Goal: Obtain resource: Download file/media

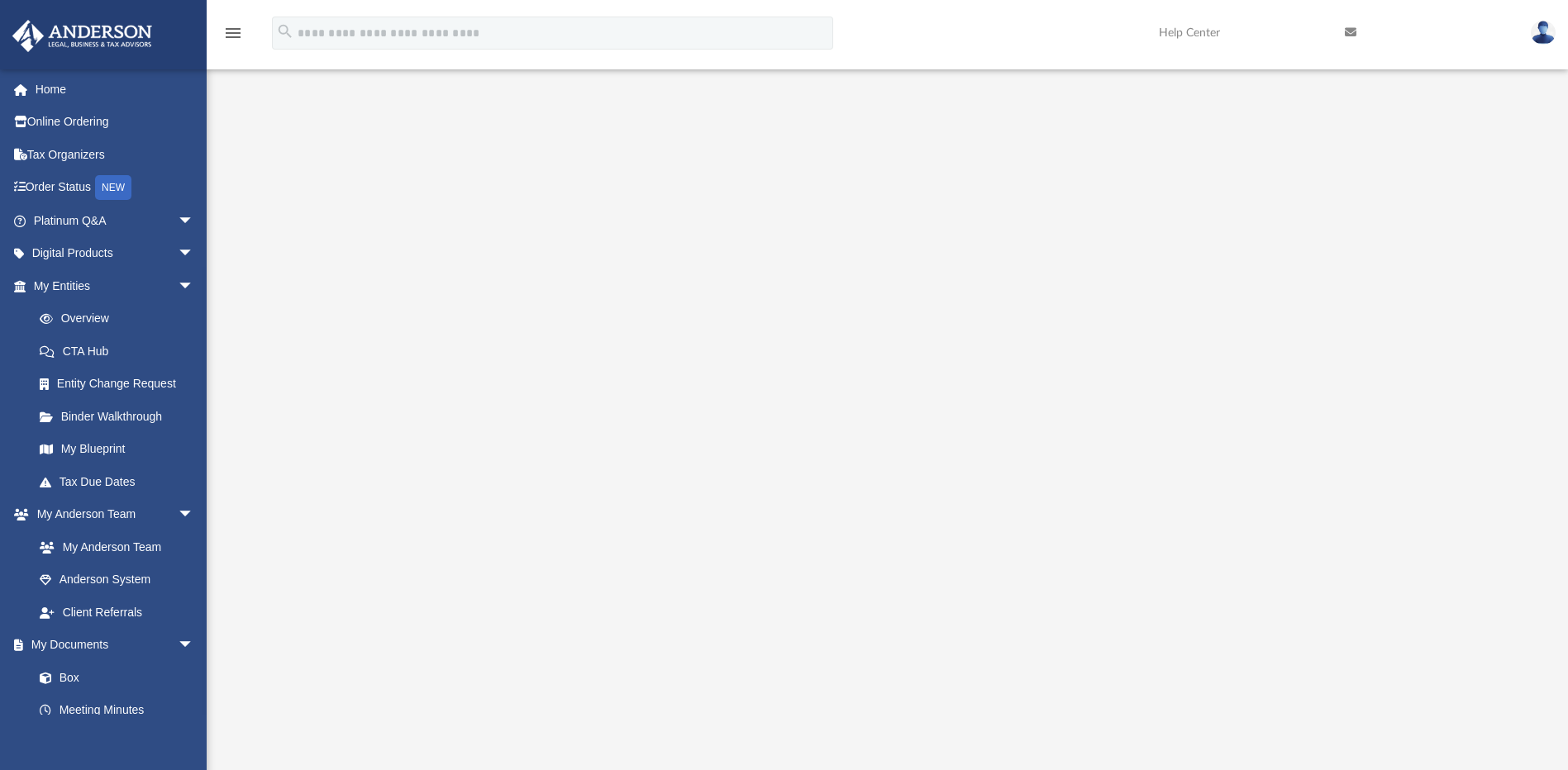
scroll to position [277, 0]
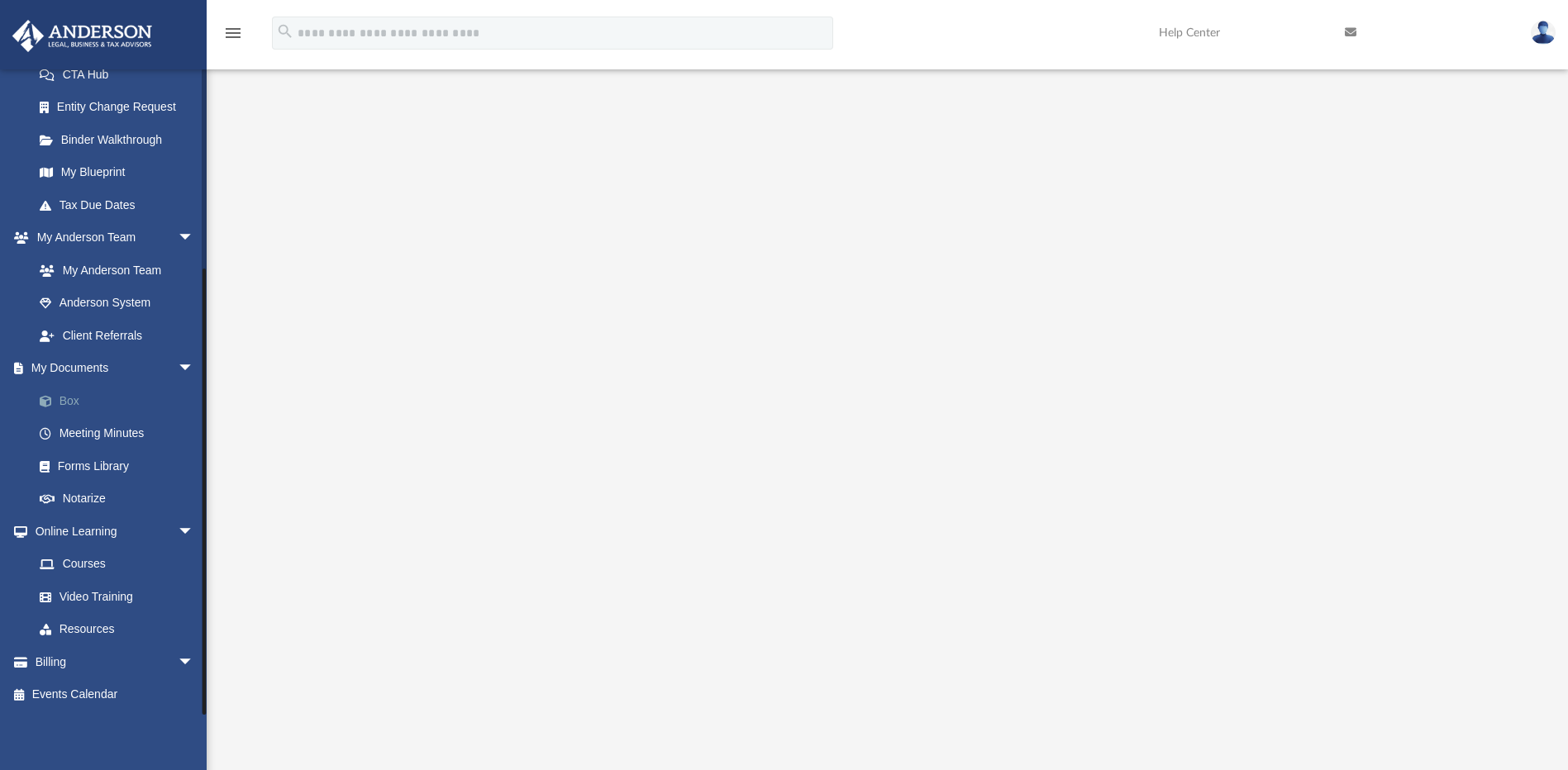
click at [89, 399] on link "Box" at bounding box center [121, 400] width 196 height 33
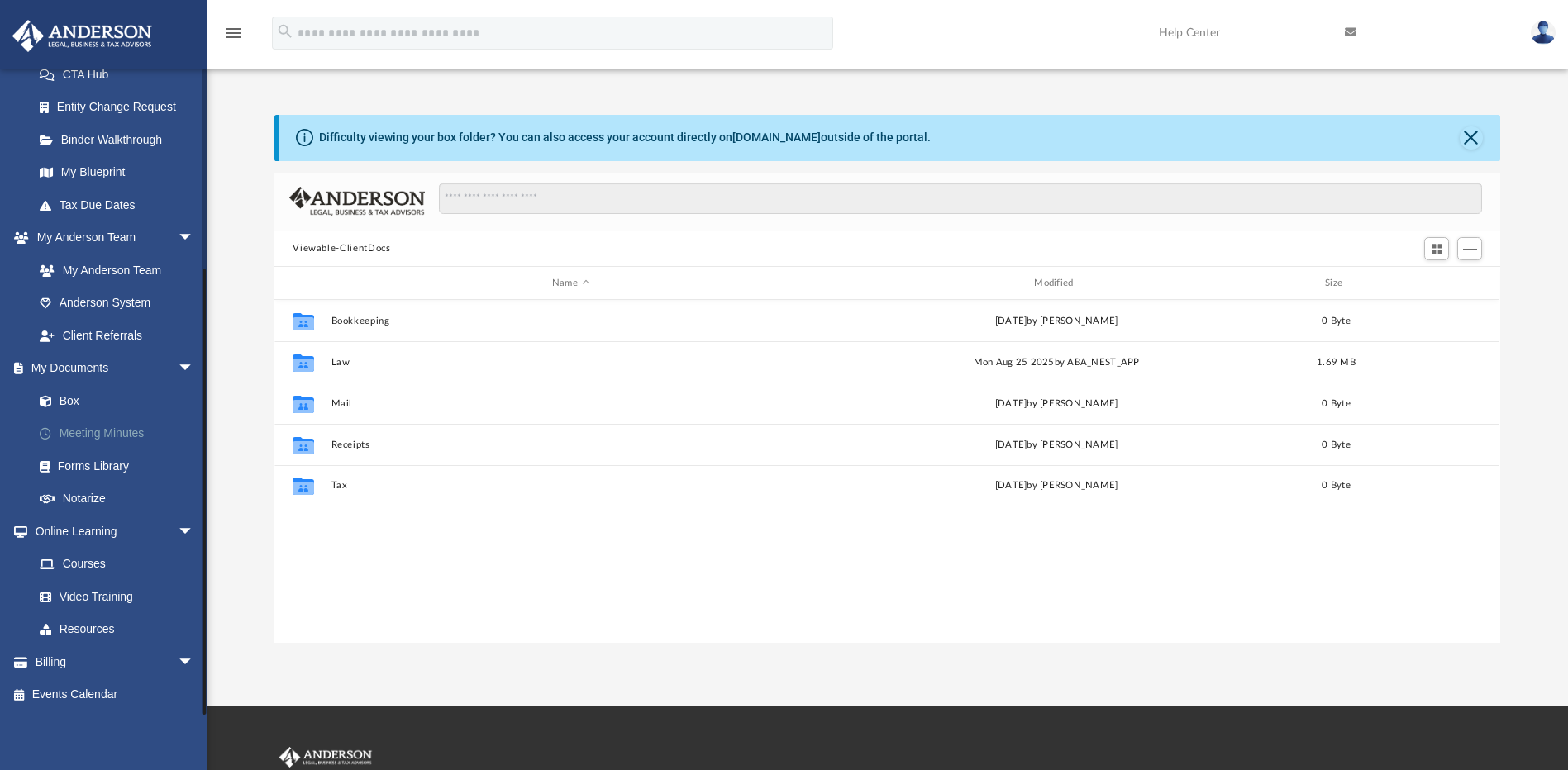
scroll to position [364, 1213]
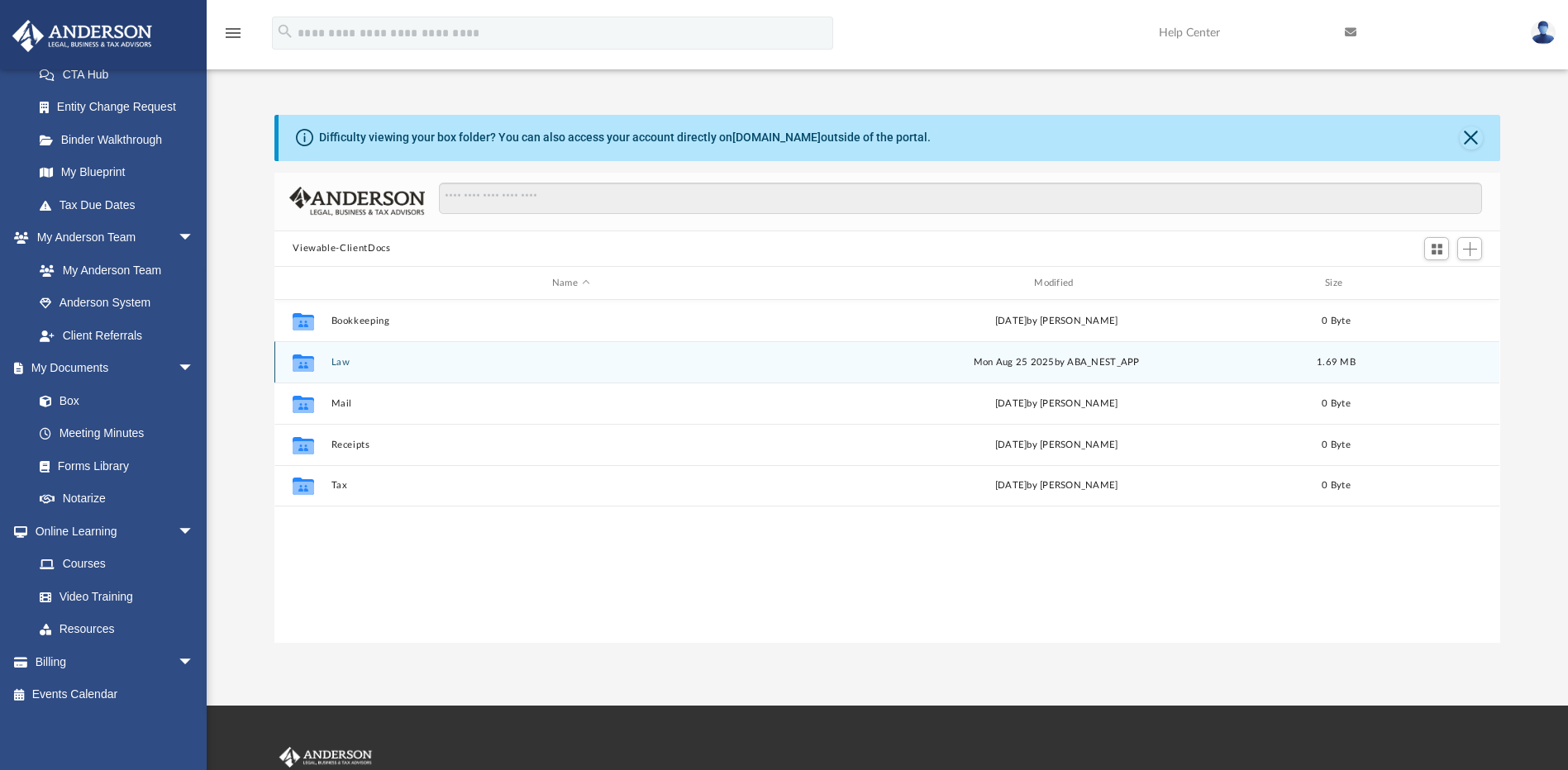
click at [386, 360] on button "Law" at bounding box center [570, 362] width 478 height 11
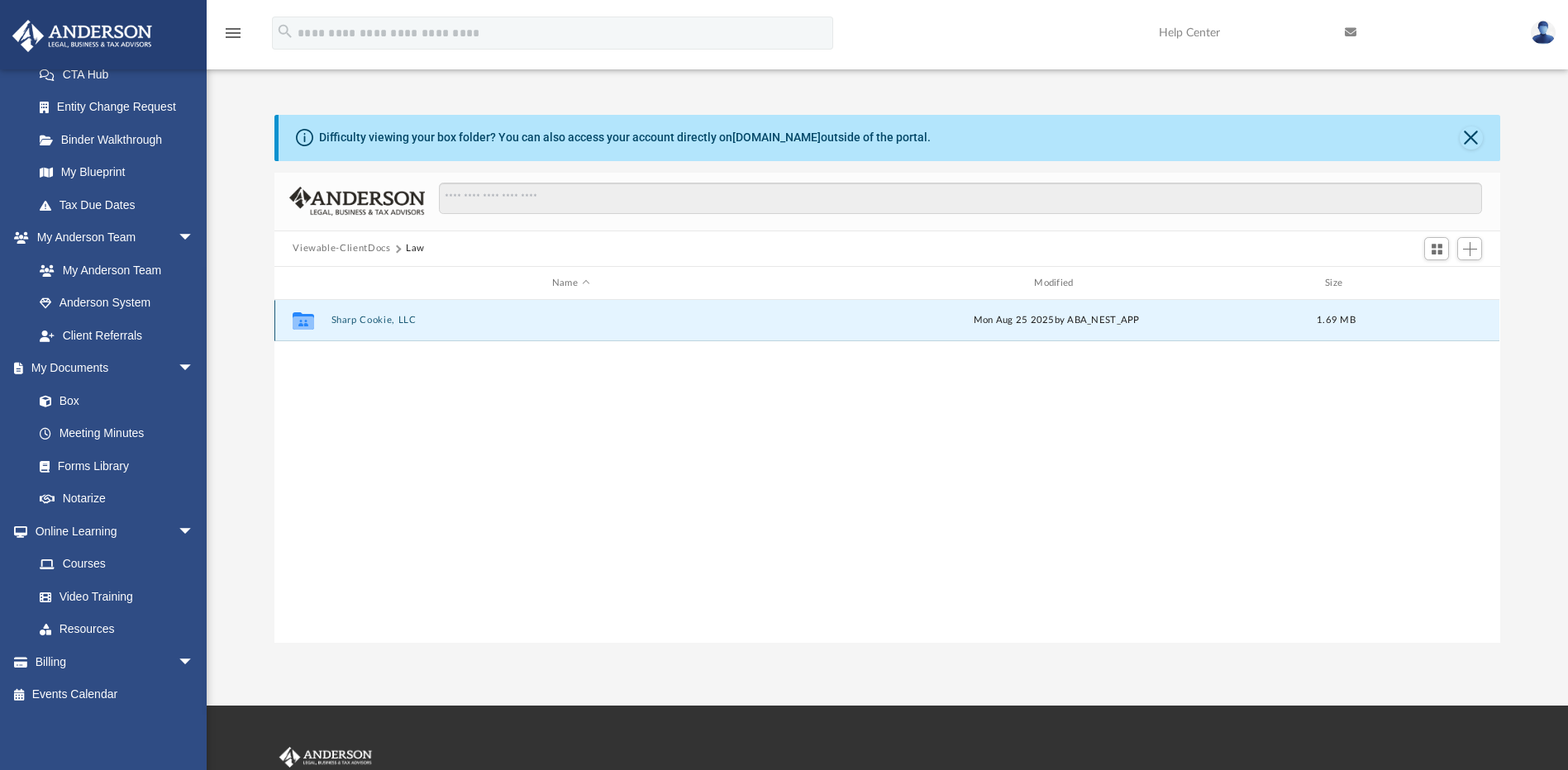
click at [376, 320] on button "Sharp Cookie, LLC" at bounding box center [570, 320] width 478 height 11
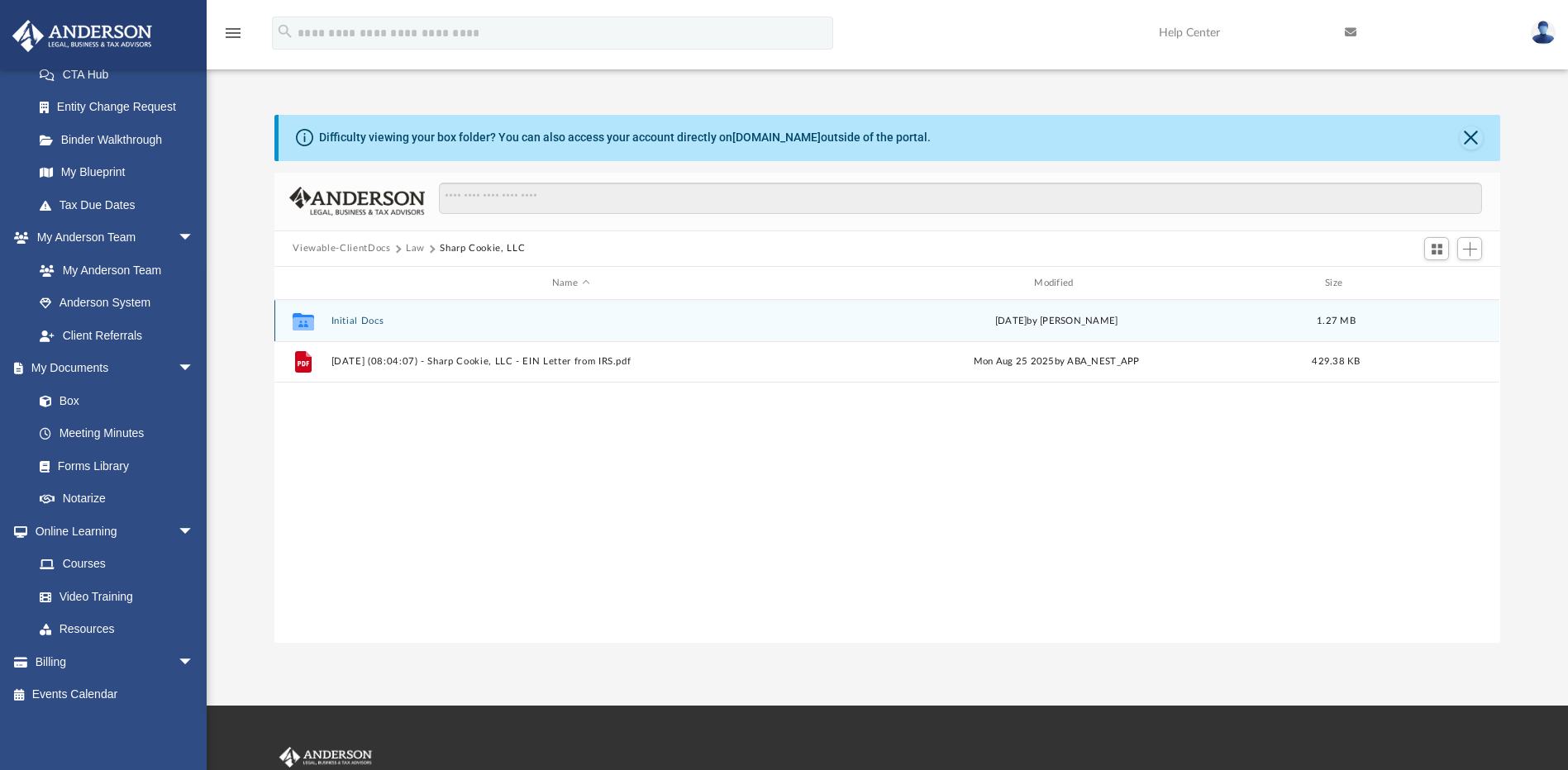
click at [360, 326] on button "Initial Docs" at bounding box center [570, 320] width 478 height 11
click at [376, 324] on button "Sharp Cookie, LLC - Binder Documents.pdf" at bounding box center [570, 320] width 478 height 11
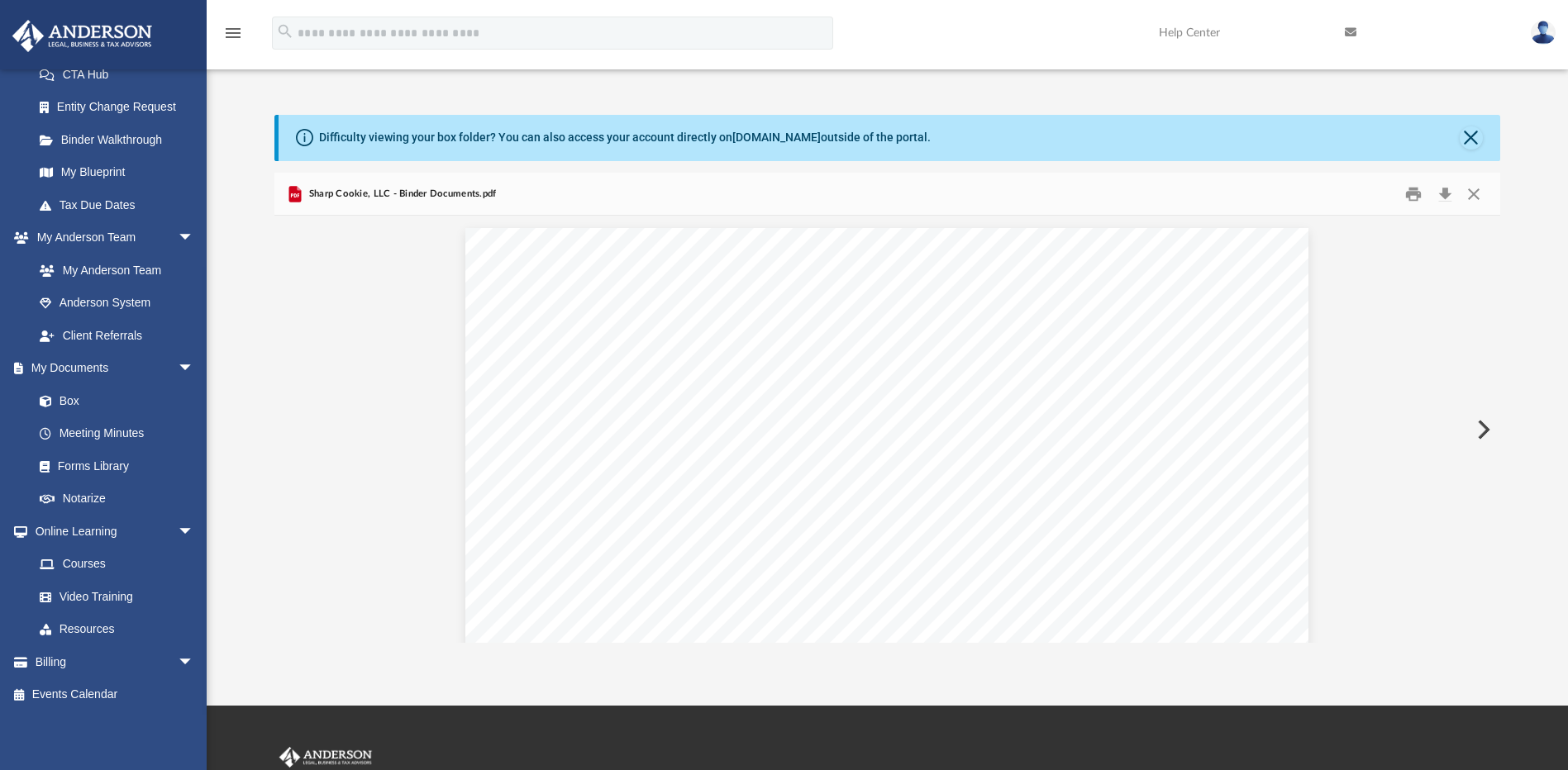
scroll to position [7807, 0]
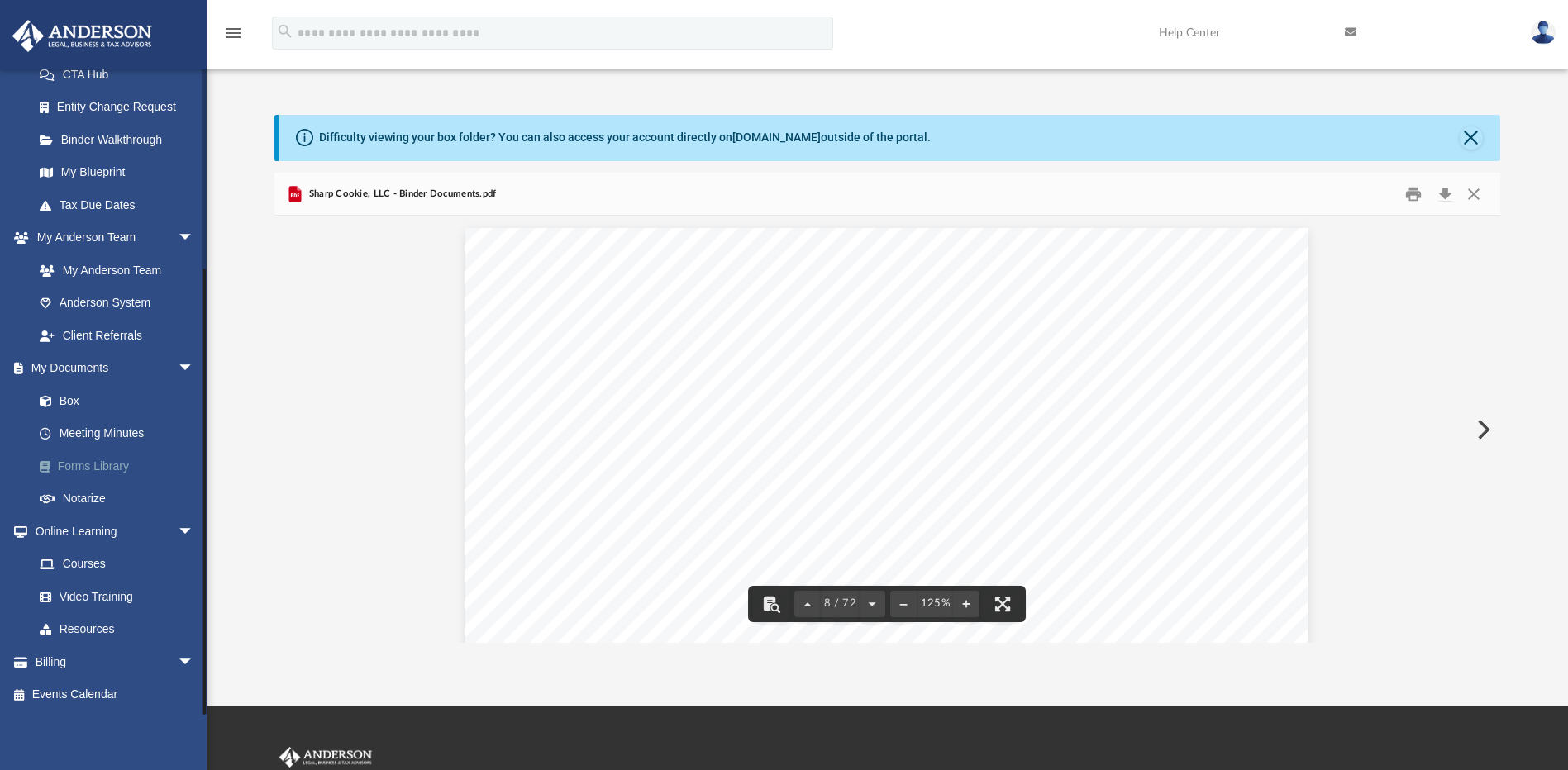
click at [87, 467] on link "Forms Library" at bounding box center [121, 466] width 196 height 33
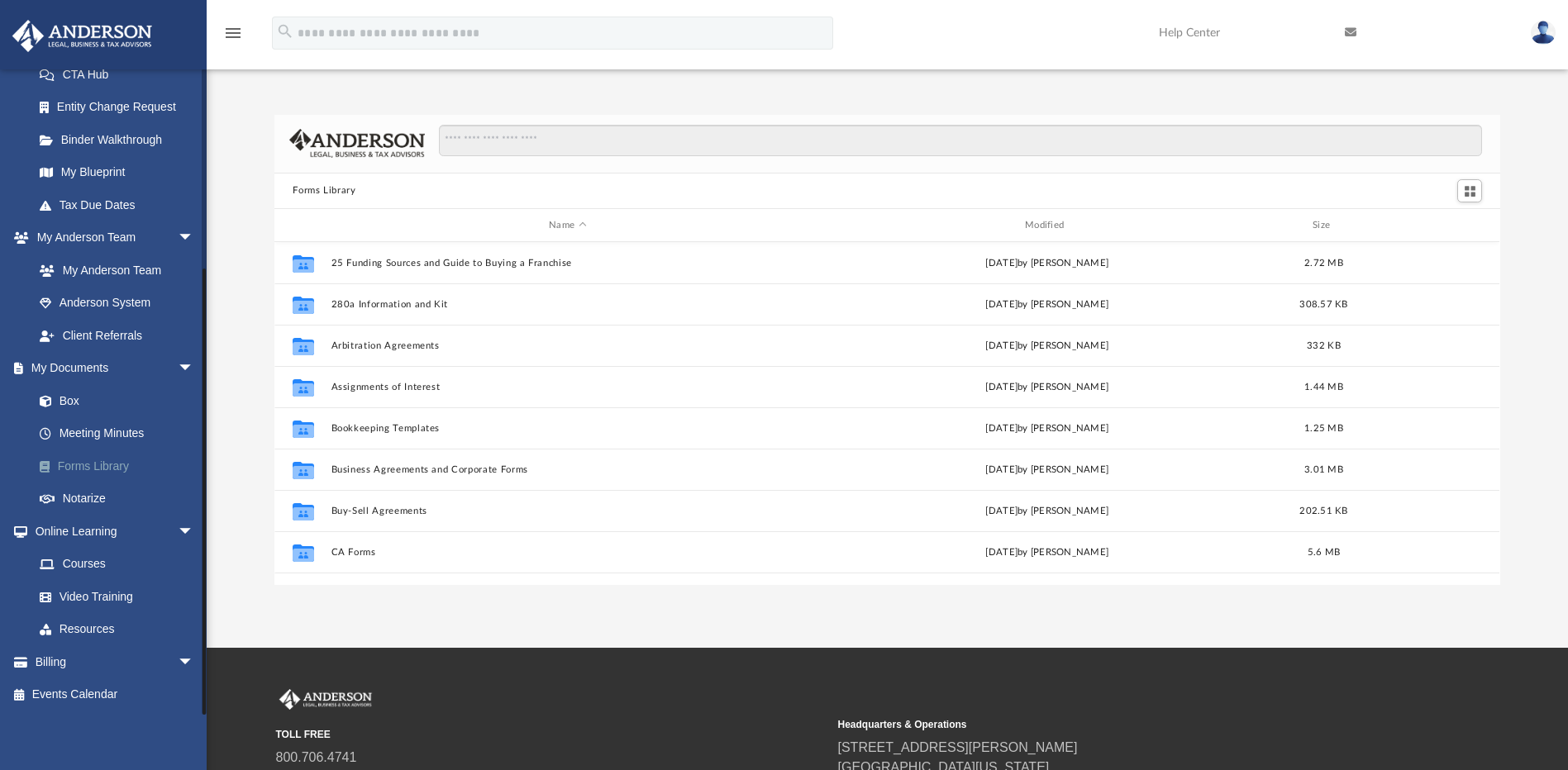
scroll to position [364, 1213]
click at [97, 430] on link "Meeting Minutes" at bounding box center [121, 434] width 196 height 33
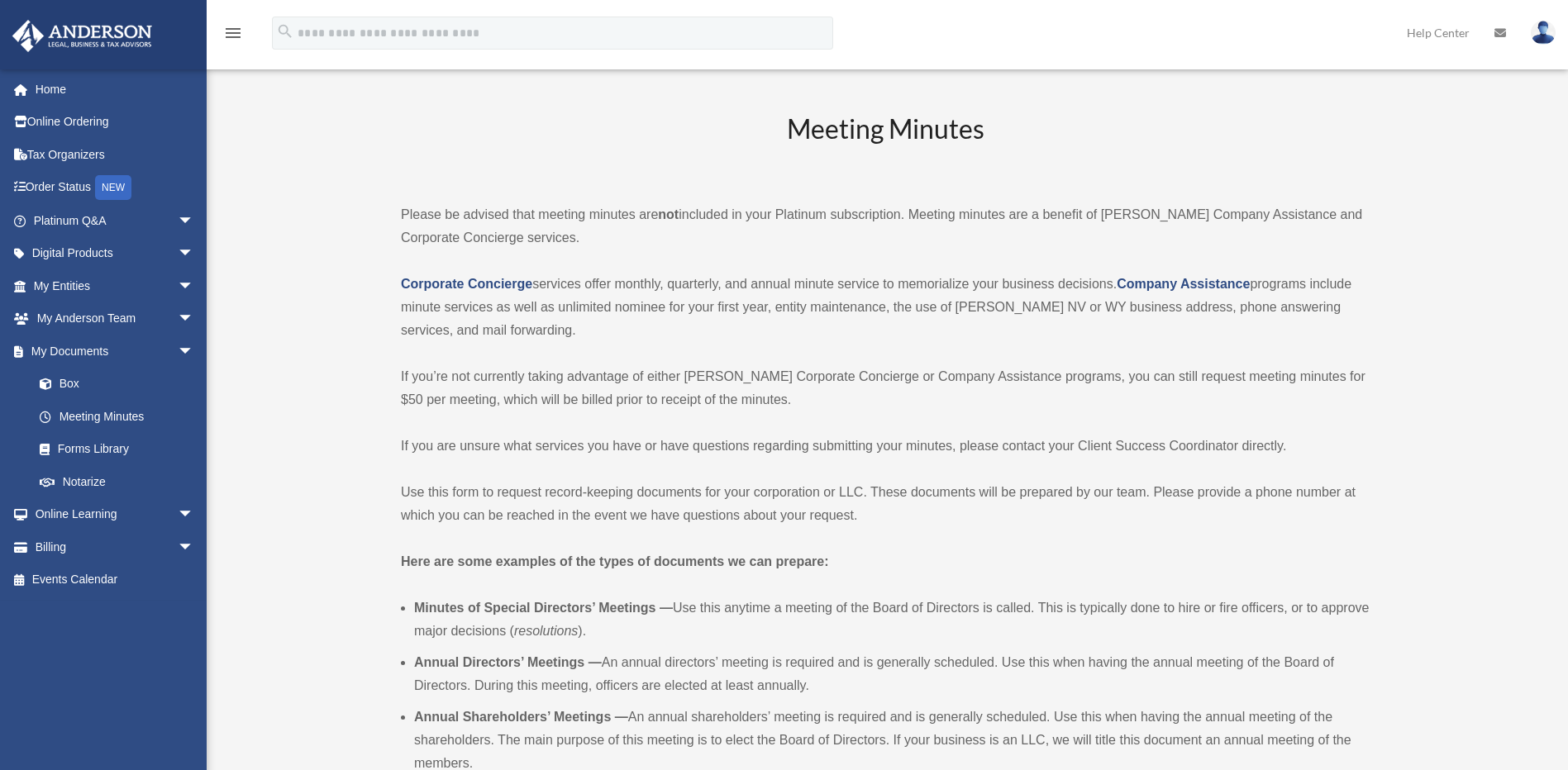
drag, startPoint x: 1081, startPoint y: 114, endPoint x: 1039, endPoint y: 117, distance: 42.1
click at [1039, 117] on h2 "Meeting Minutes" at bounding box center [885, 145] width 969 height 68
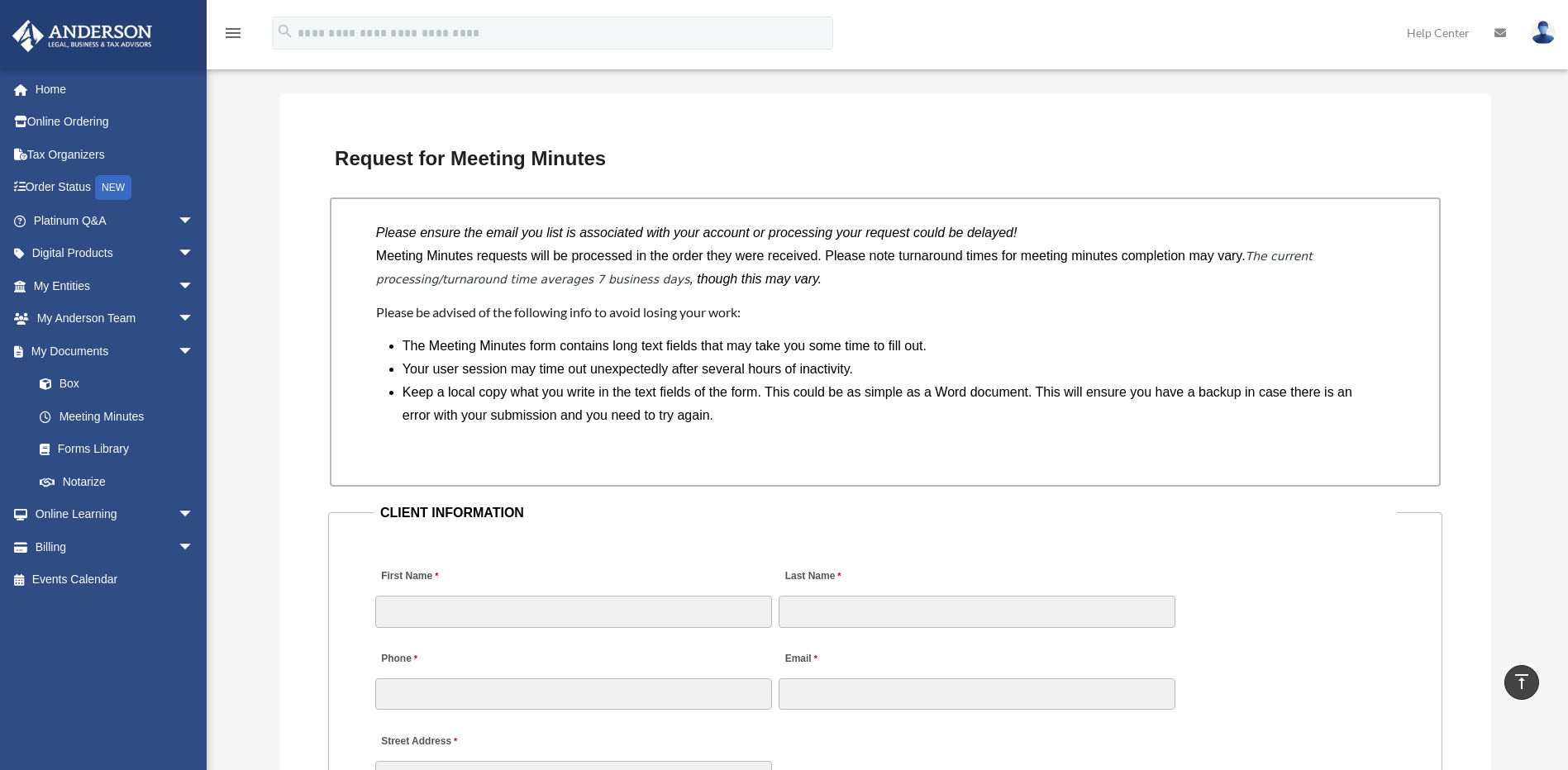
scroll to position [1321, 0]
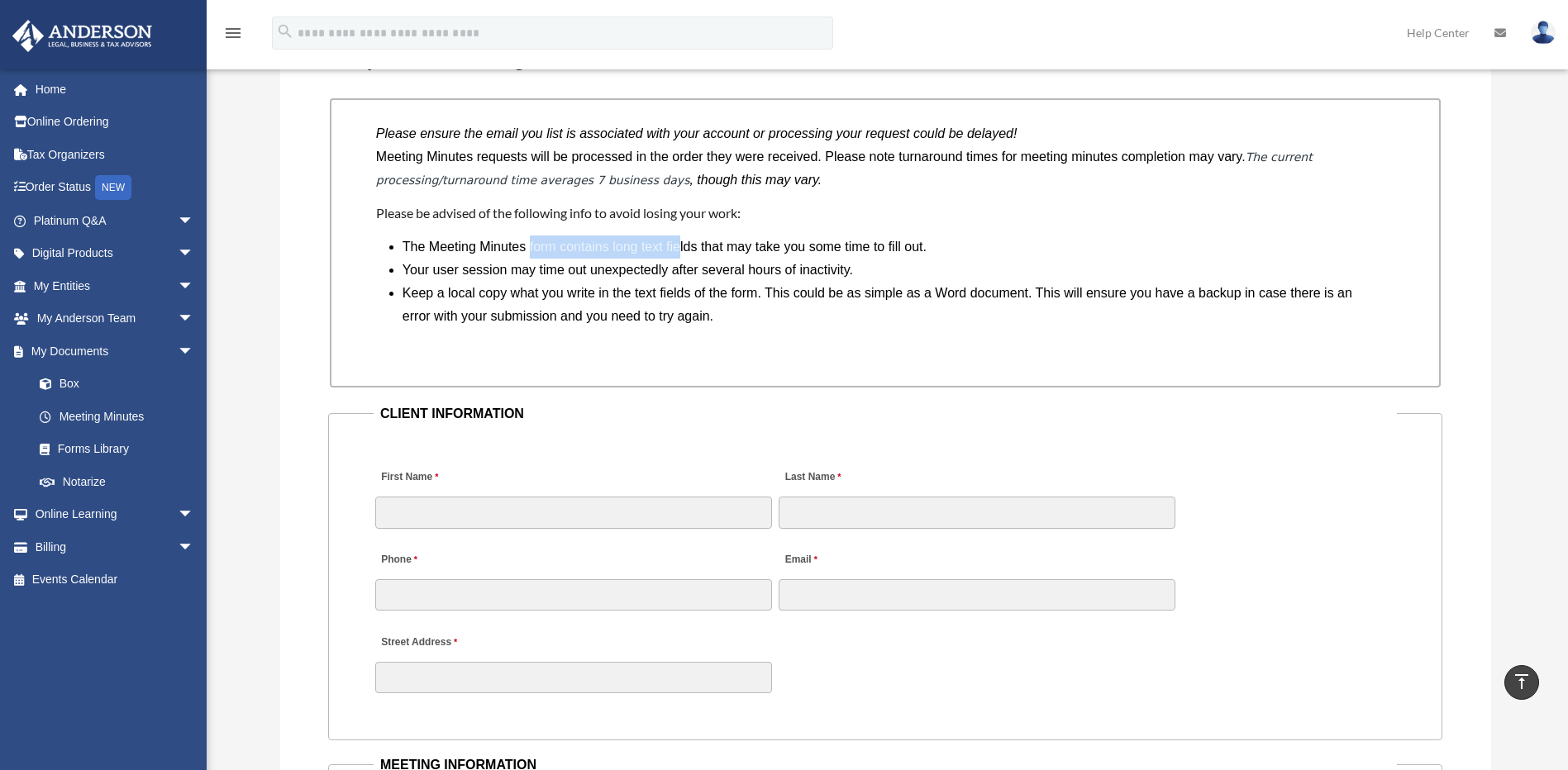
drag, startPoint x: 530, startPoint y: 247, endPoint x: 680, endPoint y: 247, distance: 150.0
click at [680, 247] on li "The Meeting Minutes form contains long text fields that may take you some time …" at bounding box center [891, 247] width 979 height 23
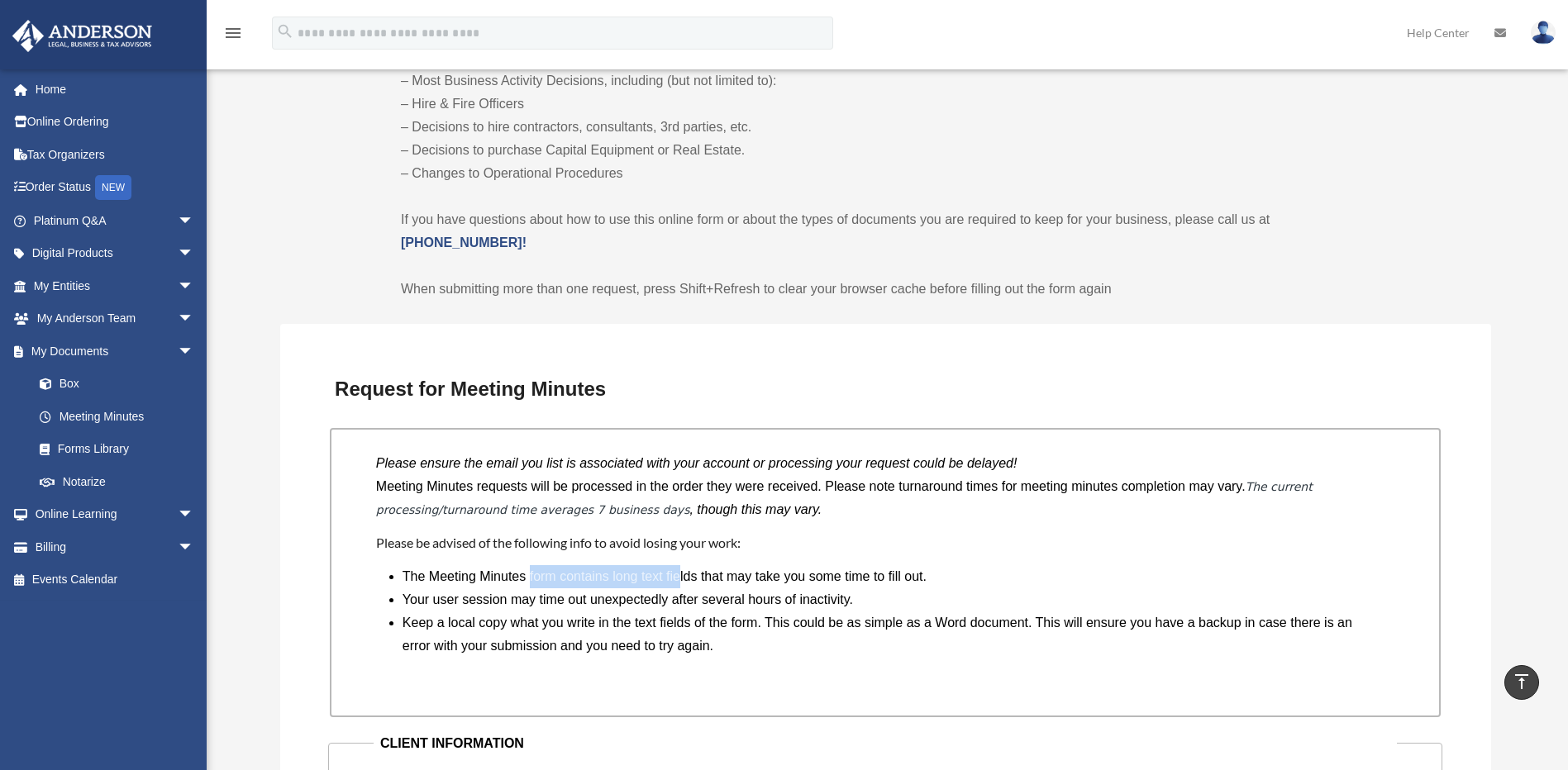
scroll to position [991, 0]
